Goal: Task Accomplishment & Management: Use online tool/utility

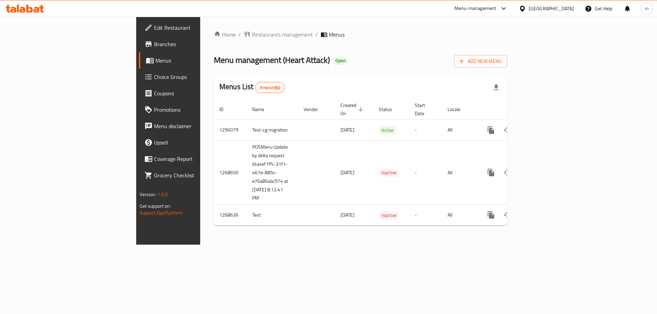
click at [139, 38] on link "Branches" at bounding box center [192, 44] width 107 height 16
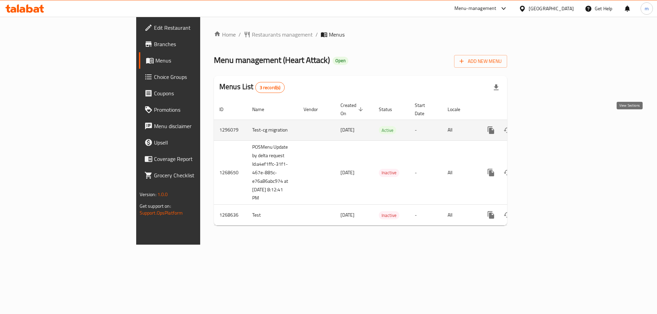
click at [543, 127] on icon "enhanced table" at bounding box center [540, 130] width 6 height 6
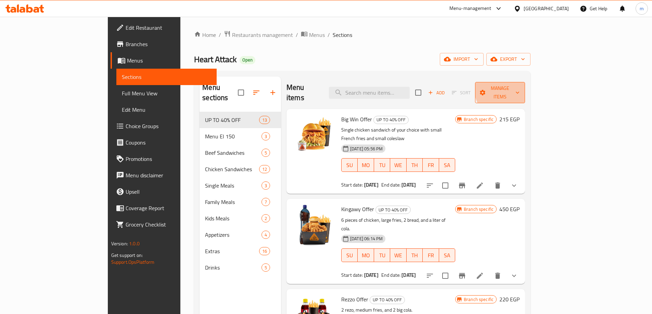
click at [520, 87] on span "Manage items" at bounding box center [499, 92] width 39 height 17
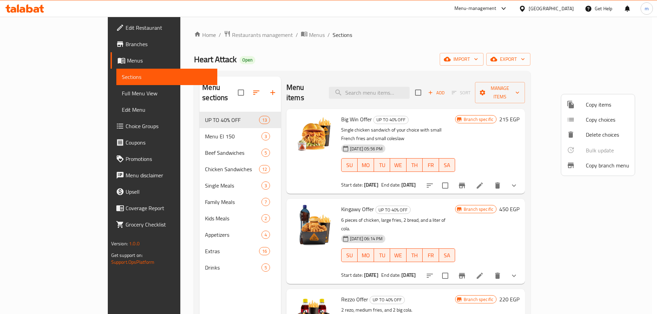
click at [607, 166] on span "Copy branch menu" at bounding box center [607, 165] width 43 height 8
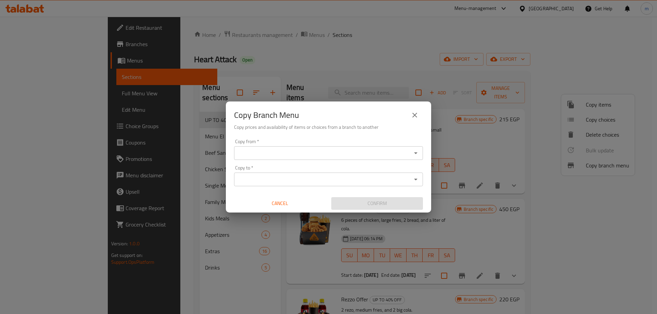
click at [344, 160] on div "Copy from   * Copy from * Copy to   * Copy to * Cancel Confirm" at bounding box center [328, 175] width 205 height 76
click at [340, 156] on input "Copy from   *" at bounding box center [322, 153] width 173 height 10
click at [331, 151] on input "Copy from   *" at bounding box center [322, 153] width 173 height 10
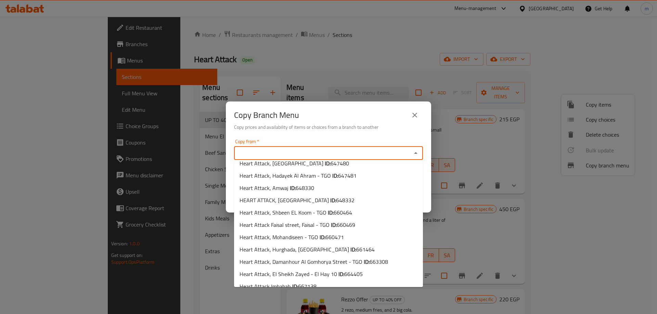
scroll to position [840, 0]
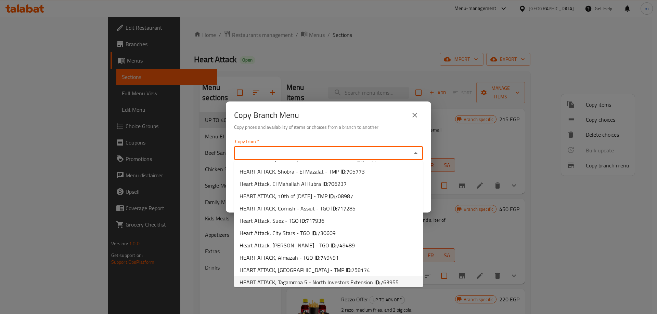
click at [395, 277] on span "763955" at bounding box center [389, 282] width 18 height 10
type input "HEART ATTACK, Tagammoa 5 - North Investors Extension"
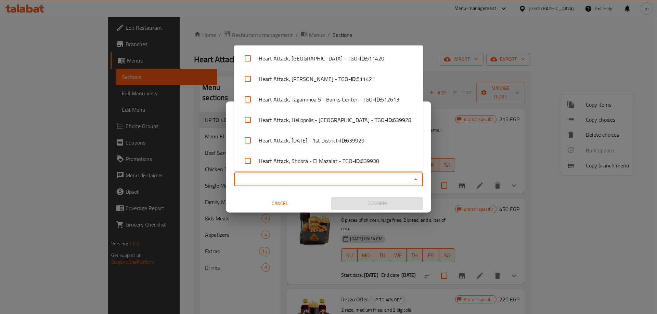
click at [376, 180] on input "Copy to   *" at bounding box center [322, 180] width 173 height 10
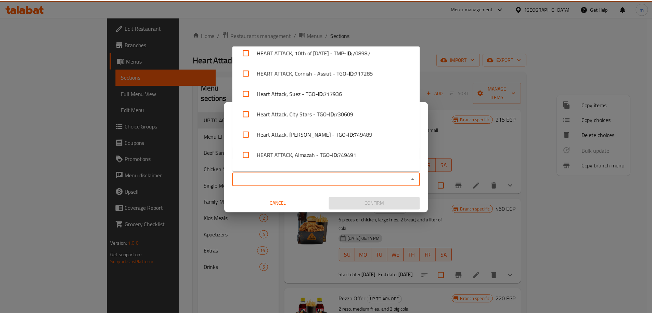
scroll to position [1481, 0]
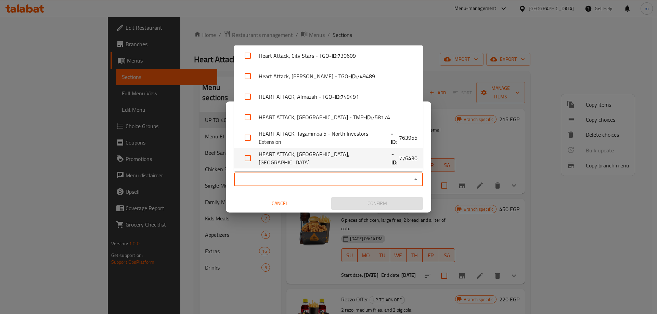
click at [399, 157] on span "776430" at bounding box center [408, 158] width 18 height 8
checkbox input "true"
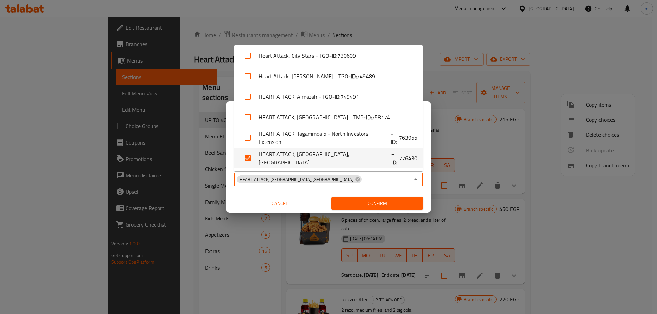
click at [396, 199] on button "Confirm" at bounding box center [377, 203] width 92 height 13
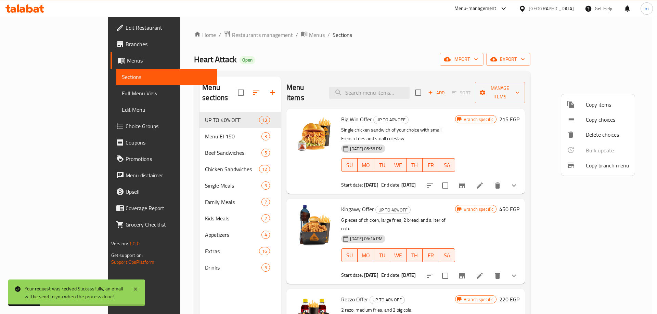
click at [373, 44] on div at bounding box center [328, 157] width 657 height 314
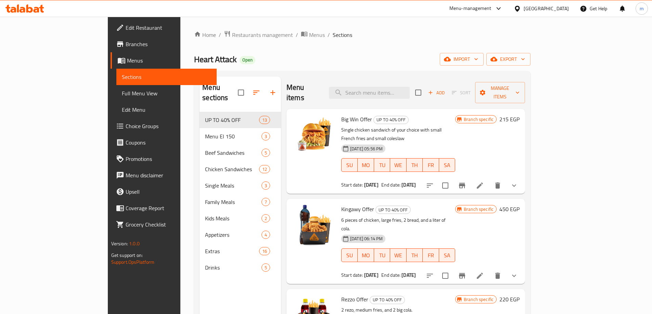
click at [324, 59] on div "Heart Attack Open import export" at bounding box center [362, 59] width 336 height 13
click at [345, 41] on div "Home / Restaurants management / Menus / Sections Heart Attack Open import expor…" at bounding box center [362, 213] width 336 height 366
click at [127, 62] on span "Menus" at bounding box center [169, 60] width 84 height 8
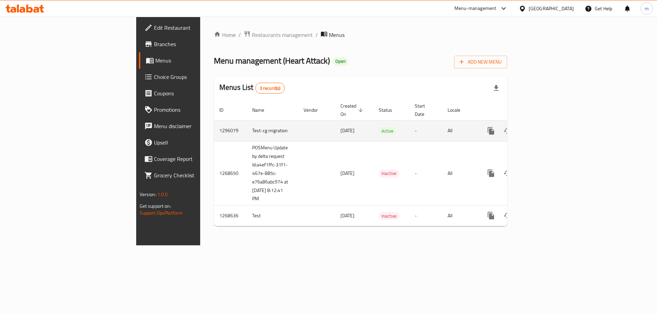
click at [548, 125] on link "enhanced table" at bounding box center [540, 131] width 16 height 16
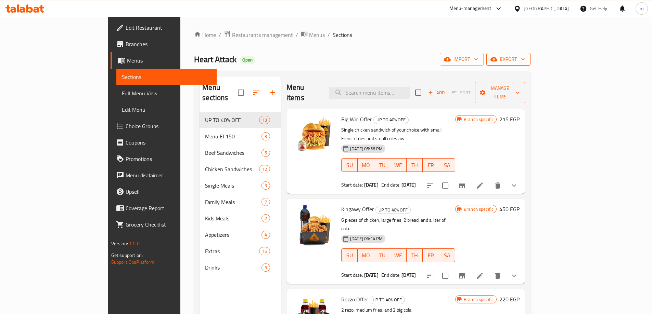
click at [525, 63] on span "export" at bounding box center [508, 59] width 33 height 9
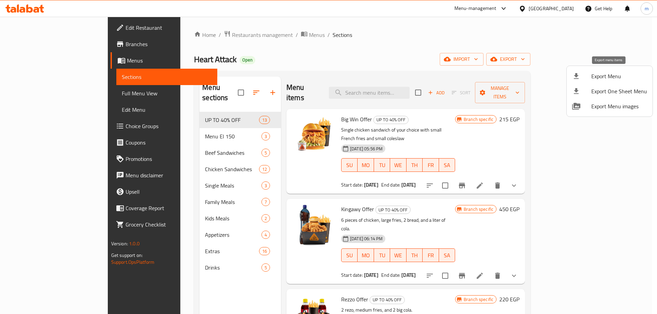
click at [617, 77] on span "Export Menu" at bounding box center [619, 76] width 56 height 8
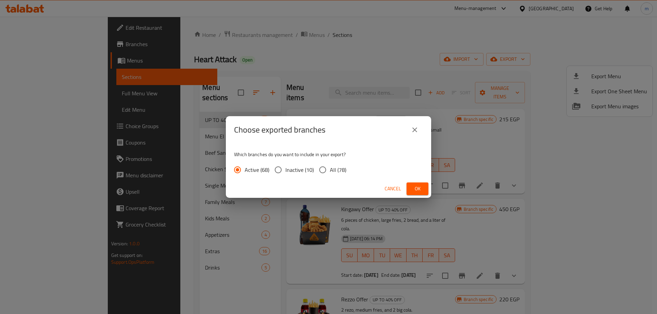
click at [342, 166] on span "All (78)" at bounding box center [338, 170] width 16 height 8
click at [325, 173] on input "All (78)" at bounding box center [322, 170] width 14 height 14
radio input "true"
click at [411, 186] on button "Ok" at bounding box center [417, 189] width 22 height 13
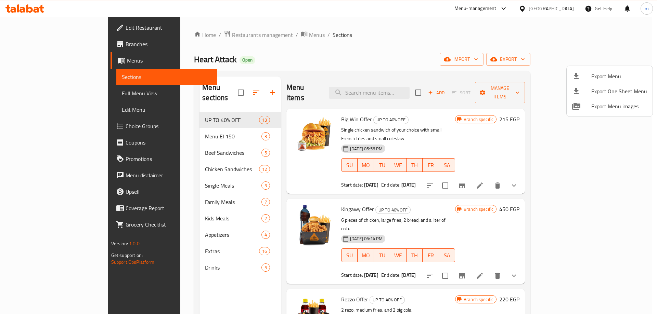
click at [427, 50] on div at bounding box center [328, 157] width 657 height 314
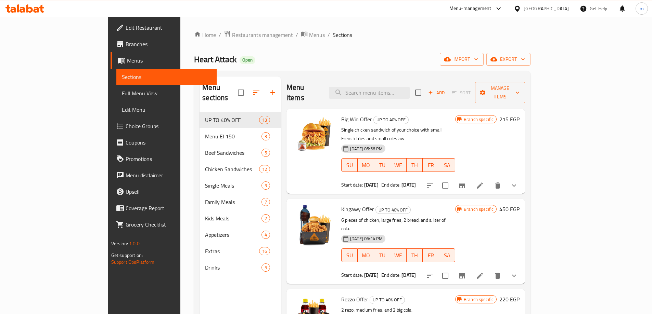
click at [328, 32] on ol "Home / Restaurants management / Menus / Sections" at bounding box center [362, 34] width 336 height 9
click at [108, 308] on div "Edit Restaurant Branches Menus Sections Full Menu View Edit Menu Choice Groups …" at bounding box center [162, 174] width 109 height 314
